Goal: Check status: Check status

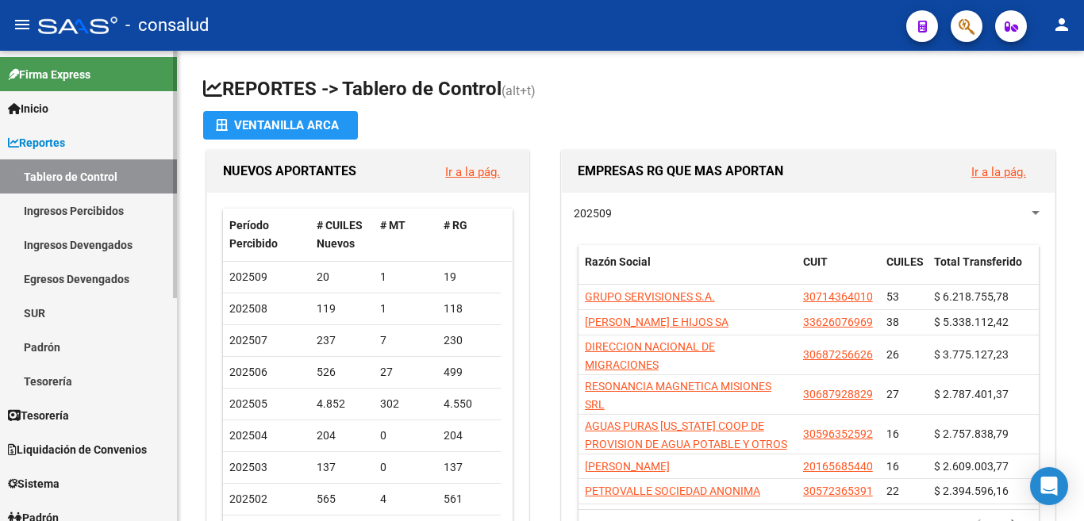
scroll to position [159, 0]
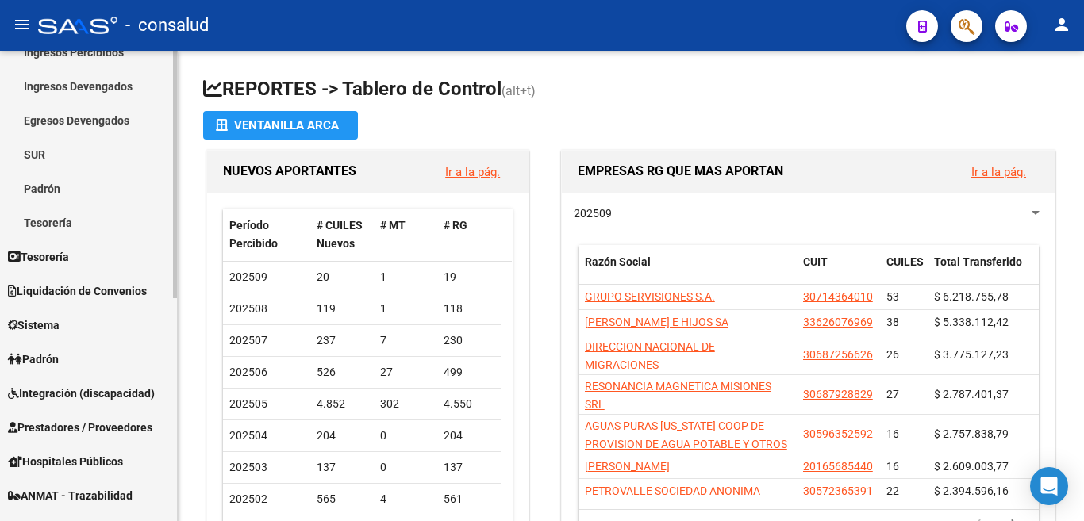
click at [30, 356] on span "Padrón" at bounding box center [33, 359] width 51 height 17
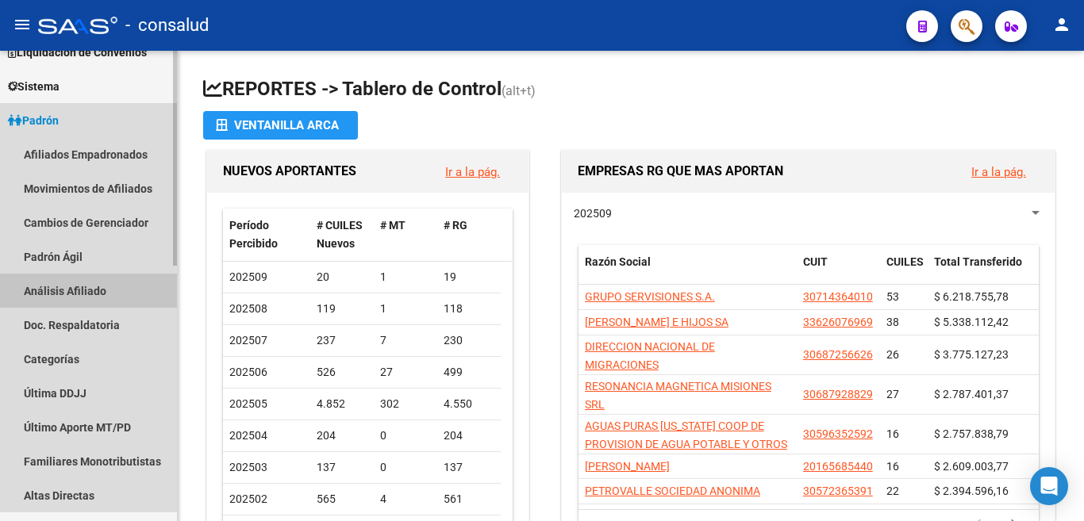
click at [63, 289] on link "Análisis Afiliado" at bounding box center [88, 291] width 177 height 34
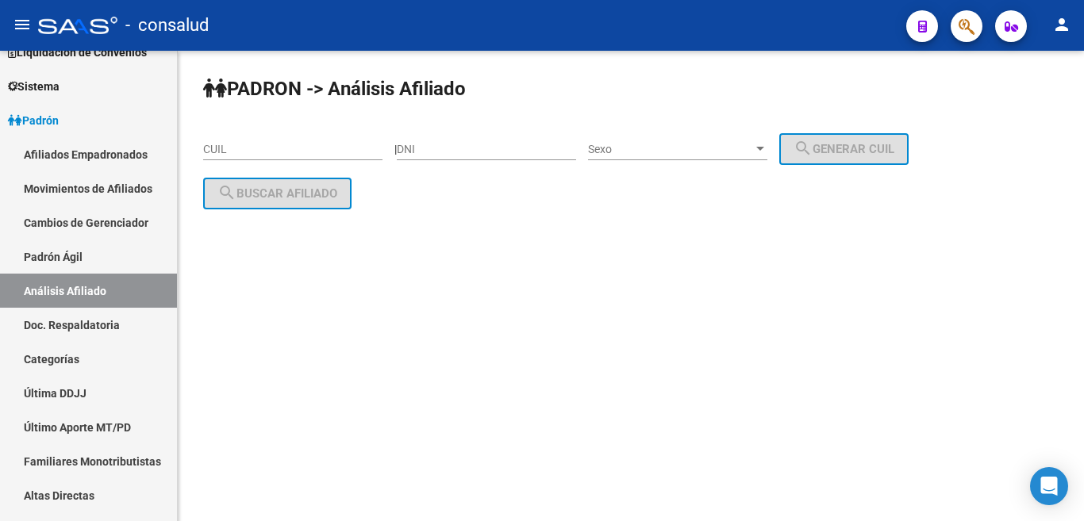
click at [253, 148] on input "CUIL" at bounding box center [292, 149] width 179 height 13
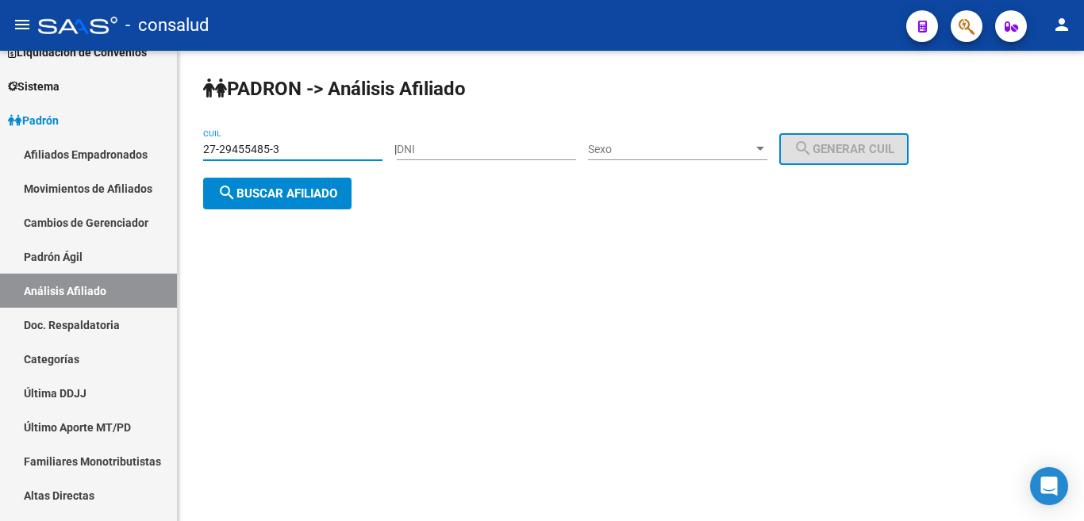
type input "27-29455485-3"
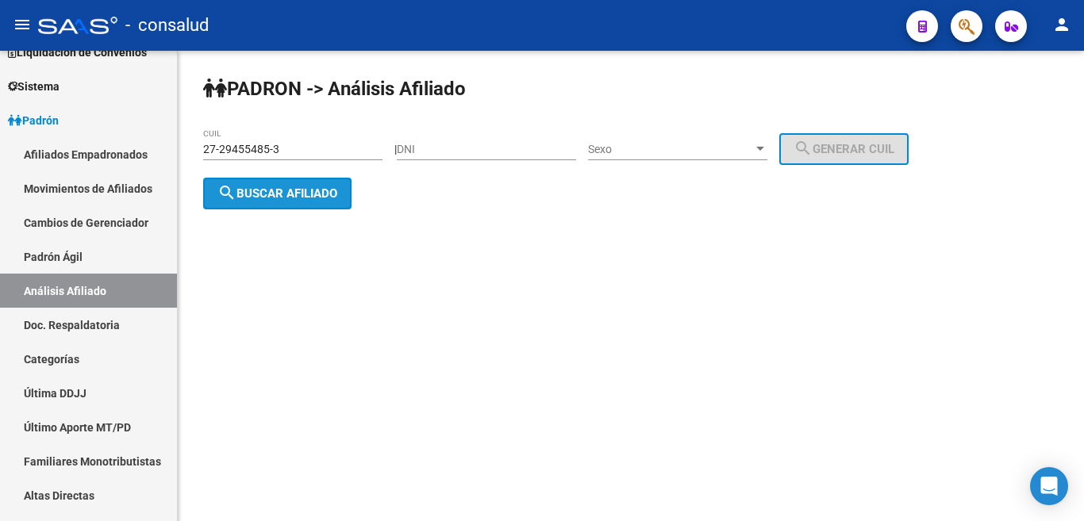
click at [271, 198] on span "search Buscar afiliado" at bounding box center [277, 194] width 120 height 14
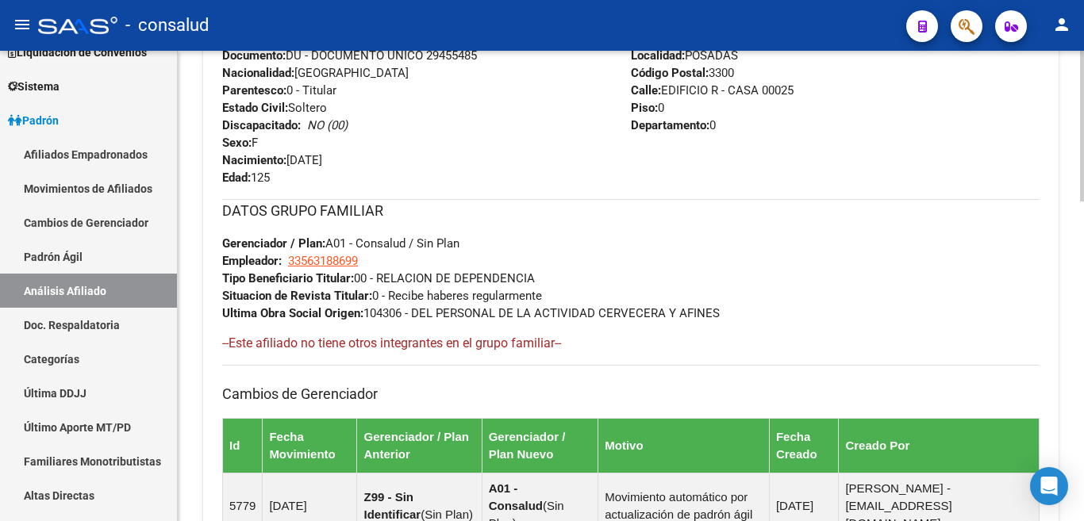
scroll to position [683, 0]
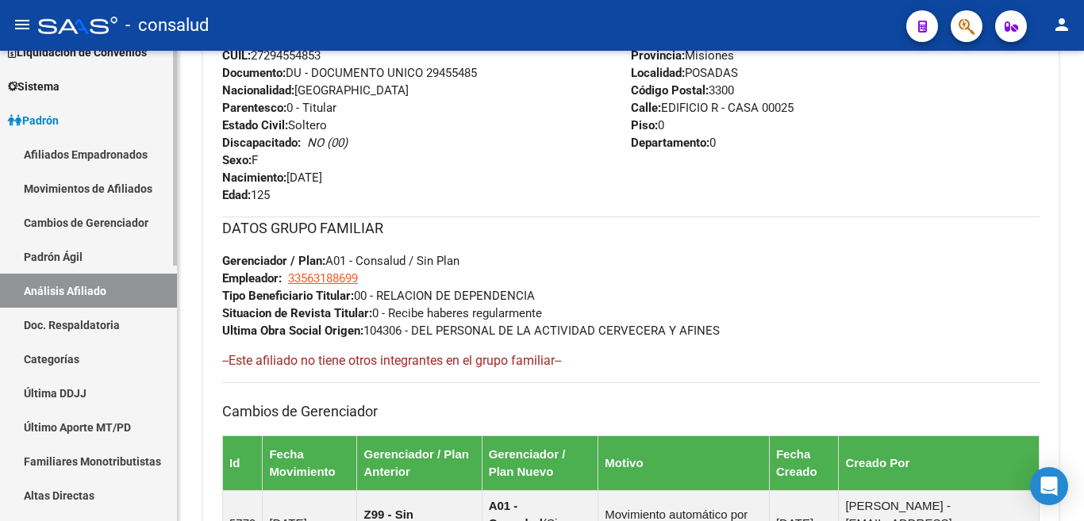
click at [101, 288] on link "Análisis Afiliado" at bounding box center [88, 291] width 177 height 34
click at [94, 292] on link "Análisis Afiliado" at bounding box center [88, 291] width 177 height 34
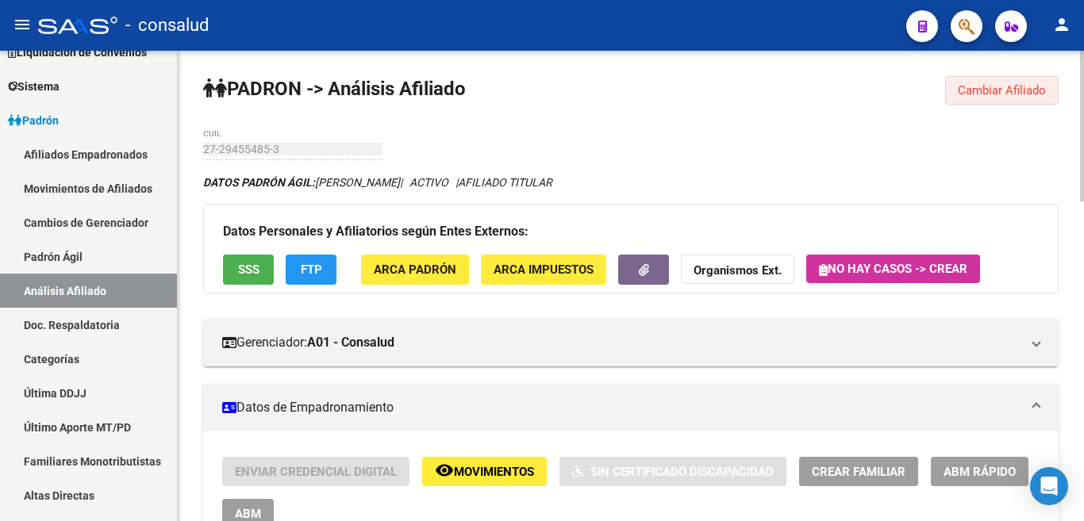
click at [980, 87] on span "Cambiar Afiliado" at bounding box center [1002, 90] width 88 height 14
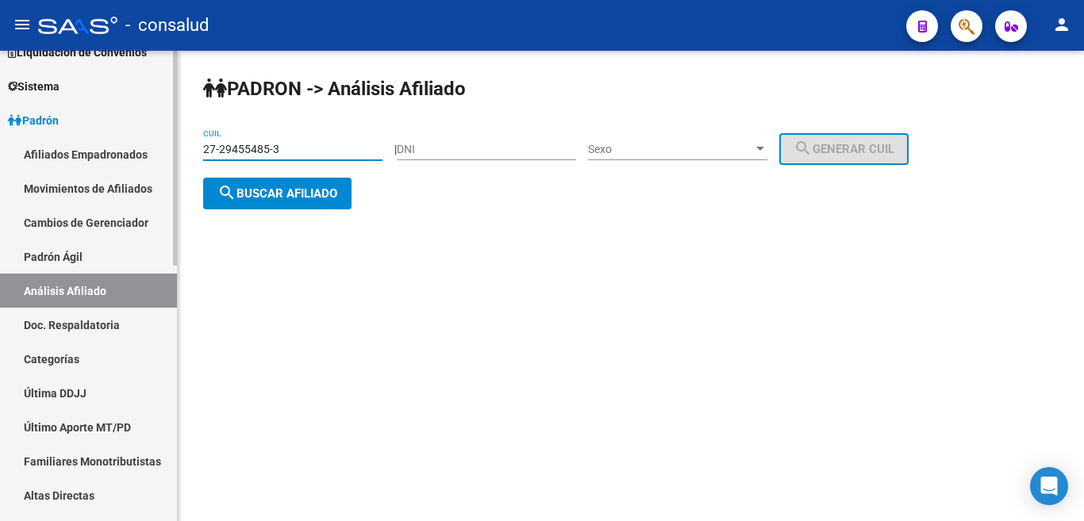
drag, startPoint x: 233, startPoint y: 149, endPoint x: 87, endPoint y: 133, distance: 146.2
click at [75, 149] on mat-sidenav-container "Firma Express Inicio Calendario SSS Instructivos Contacto OS Reportes Tablero d…" at bounding box center [542, 286] width 1084 height 471
type input "20-34363414-6"
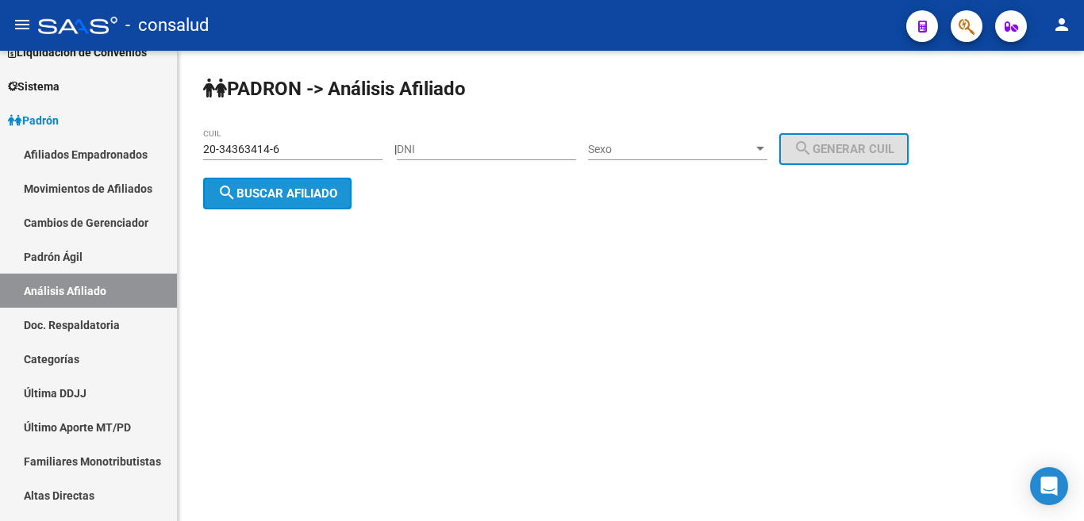
click at [249, 185] on button "search Buscar afiliado" at bounding box center [277, 194] width 148 height 32
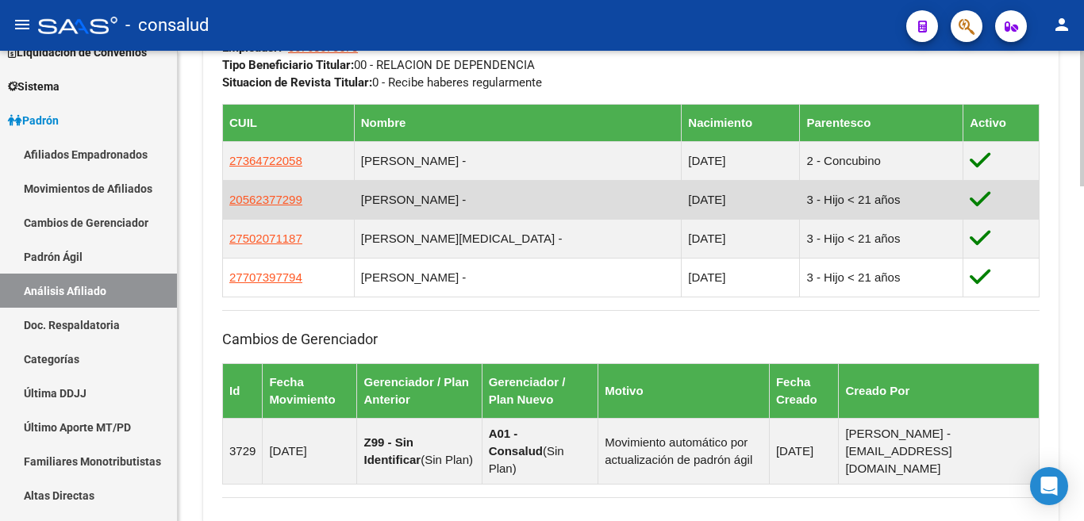
scroll to position [1074, 0]
